Goal: Transaction & Acquisition: Book appointment/travel/reservation

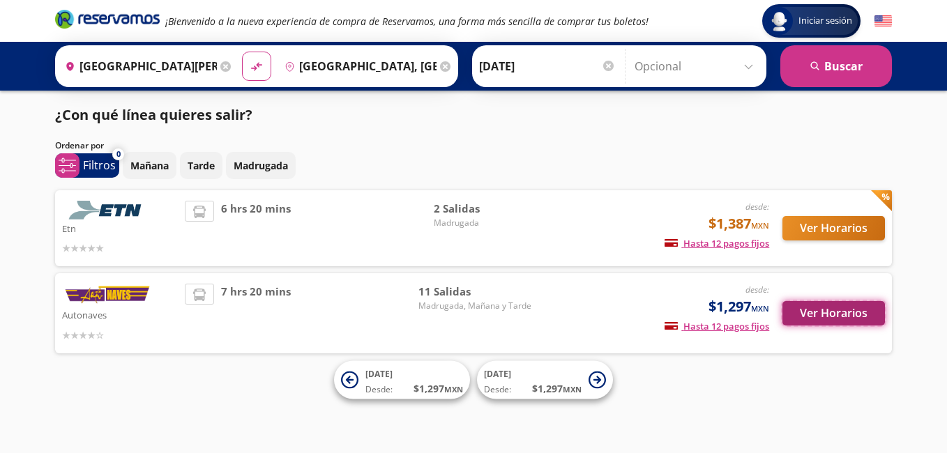
click at [820, 309] on button "Ver Horarios" at bounding box center [833, 313] width 102 height 24
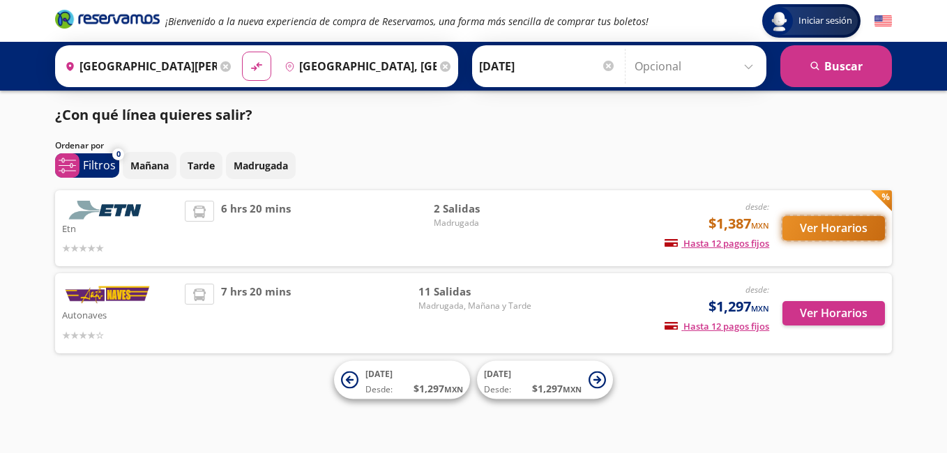
click at [830, 231] on button "Ver Horarios" at bounding box center [833, 228] width 102 height 24
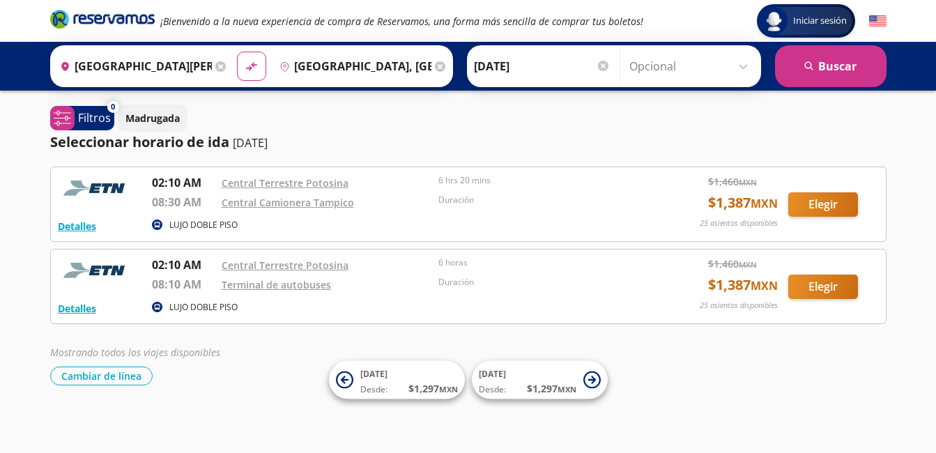
click at [740, 56] on input "Opcional" at bounding box center [692, 66] width 125 height 35
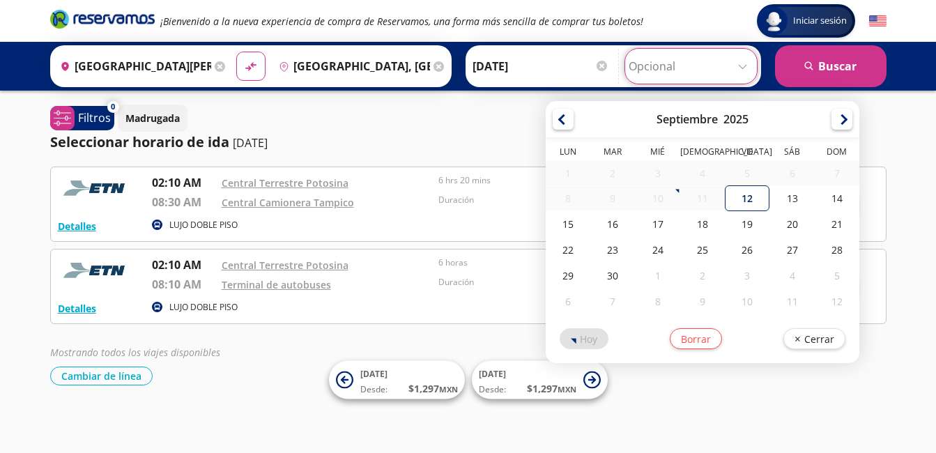
click at [744, 198] on div "12" at bounding box center [747, 198] width 45 height 26
type input "[DATE]"
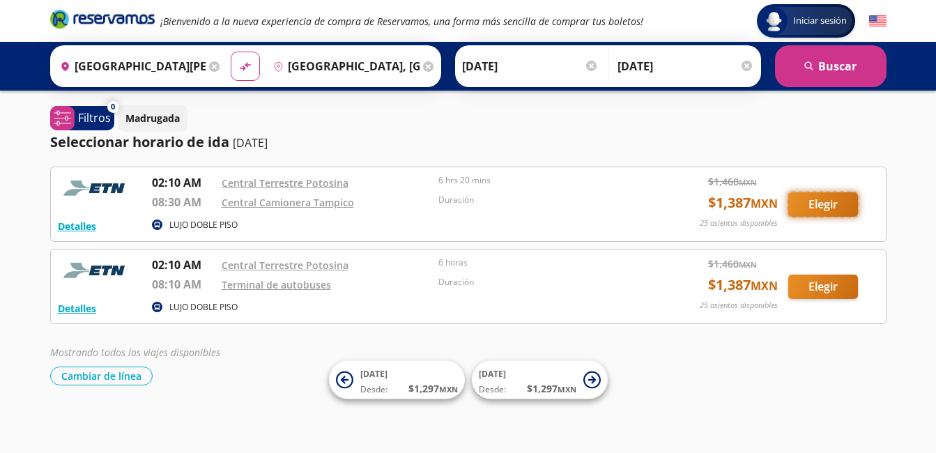
click at [811, 206] on button "Elegir" at bounding box center [824, 204] width 70 height 24
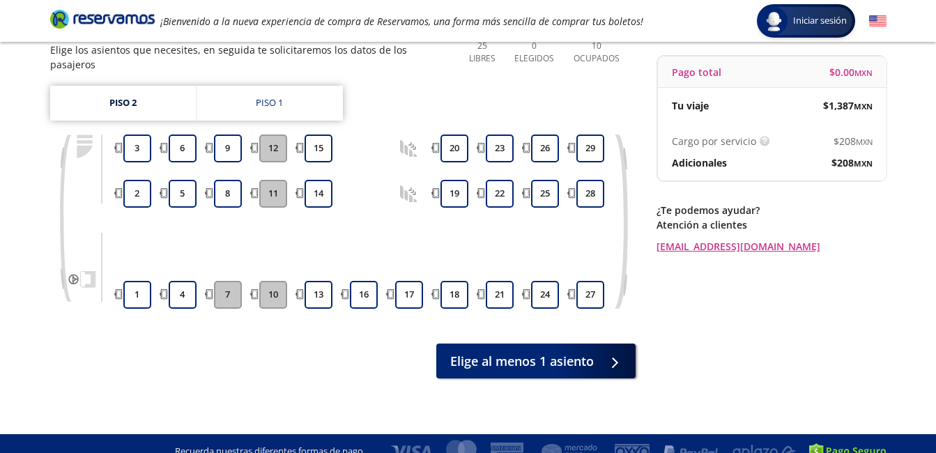
scroll to position [127, 0]
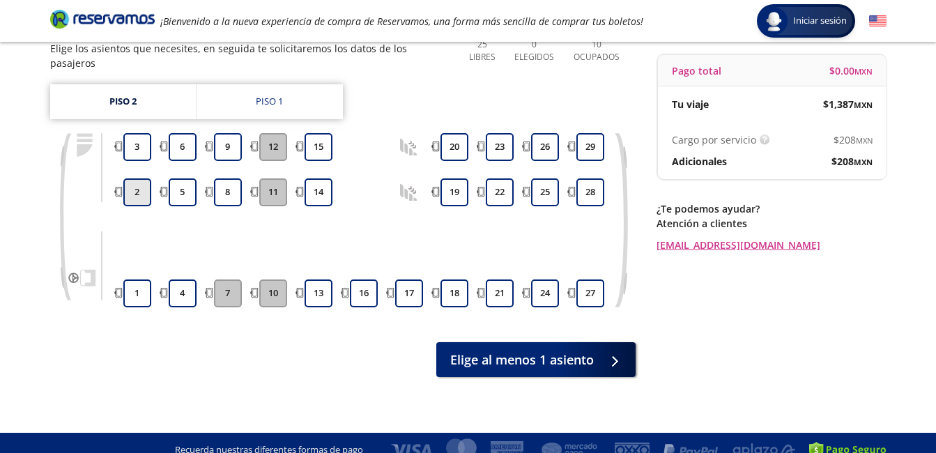
click at [139, 181] on button "2" at bounding box center [137, 192] width 28 height 28
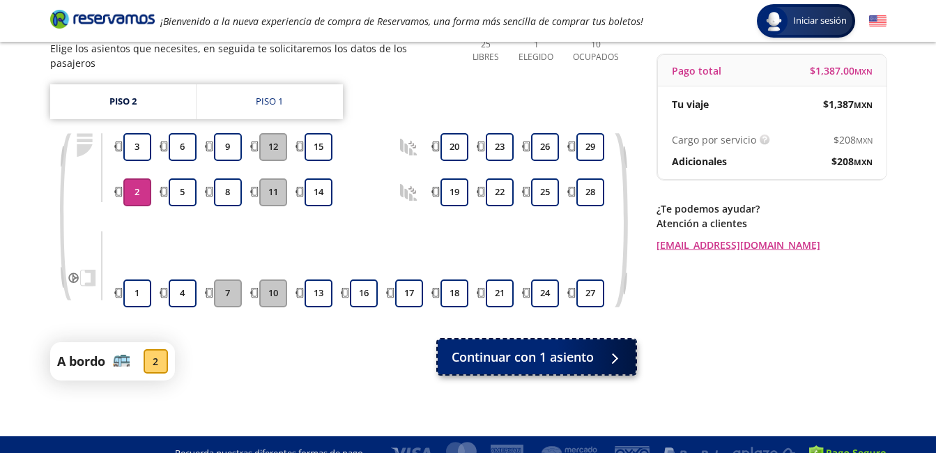
click at [534, 348] on span "Continuar con 1 asiento" at bounding box center [523, 357] width 142 height 19
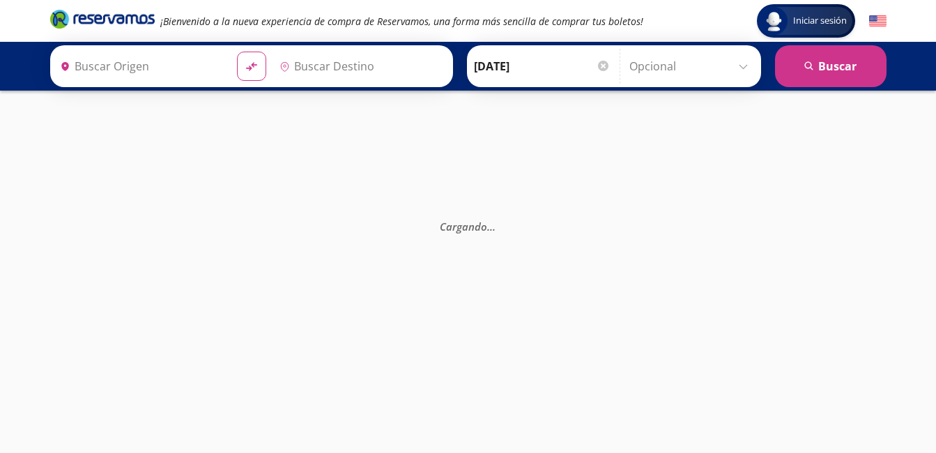
type input "[GEOGRAPHIC_DATA][PERSON_NAME], [GEOGRAPHIC_DATA][PERSON_NAME]"
type input "[GEOGRAPHIC_DATA], [GEOGRAPHIC_DATA]"
